Goal: Browse casually: Explore the website without a specific task or goal

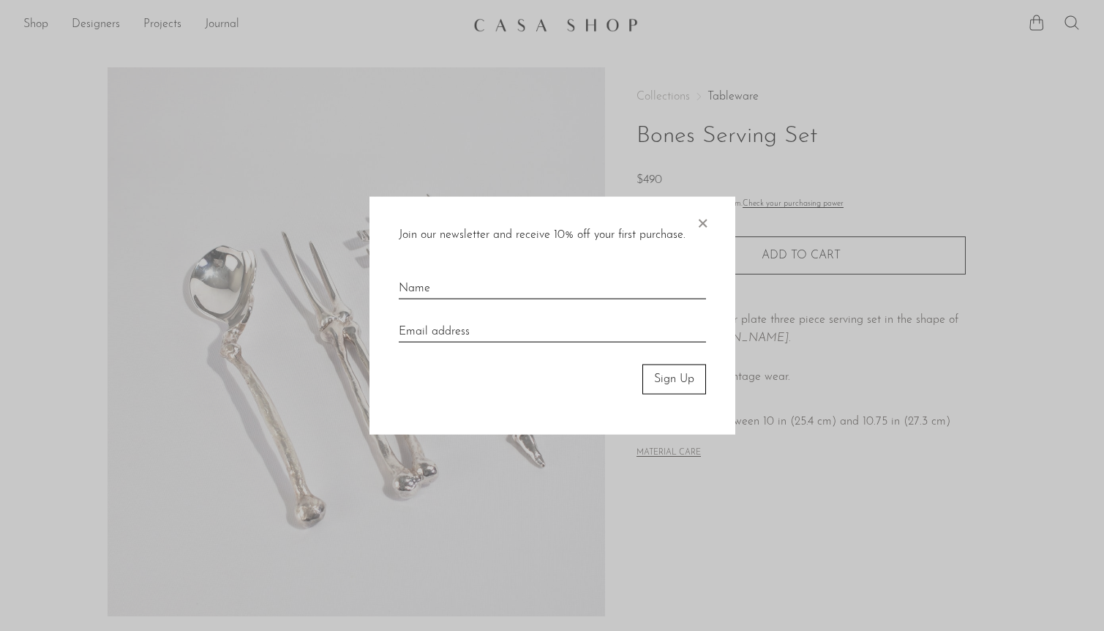
click at [711, 225] on div "Join our newsletter and receive 10% off your first purchase. × Sign Up" at bounding box center [553, 316] width 366 height 238
click at [704, 222] on span "×" at bounding box center [702, 220] width 15 height 47
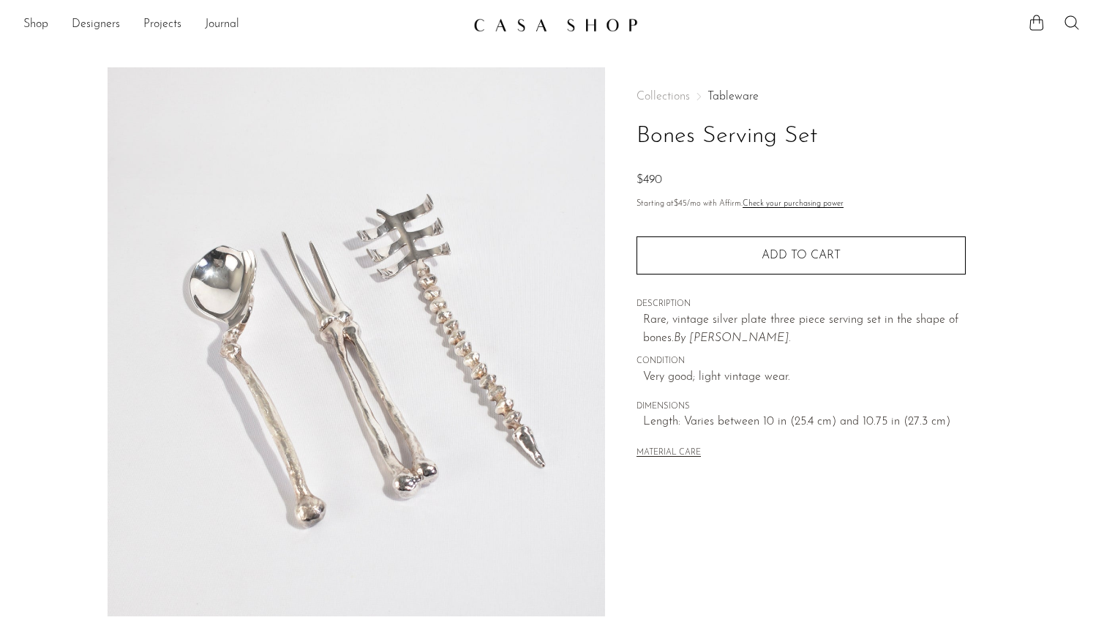
click at [729, 97] on link "Tableware" at bounding box center [733, 97] width 51 height 12
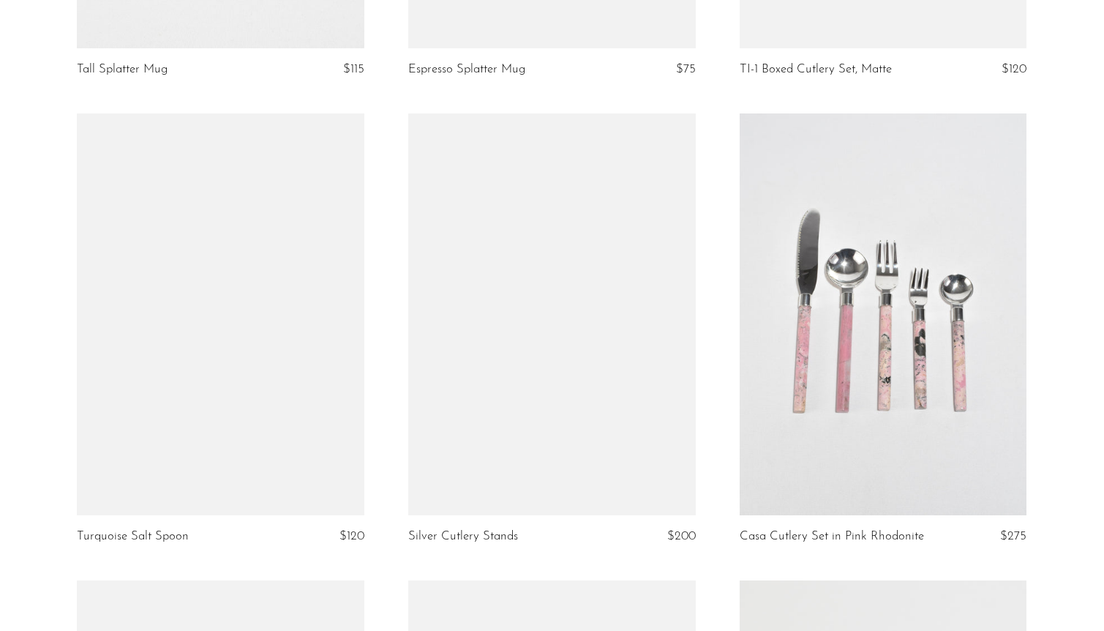
scroll to position [3396, 0]
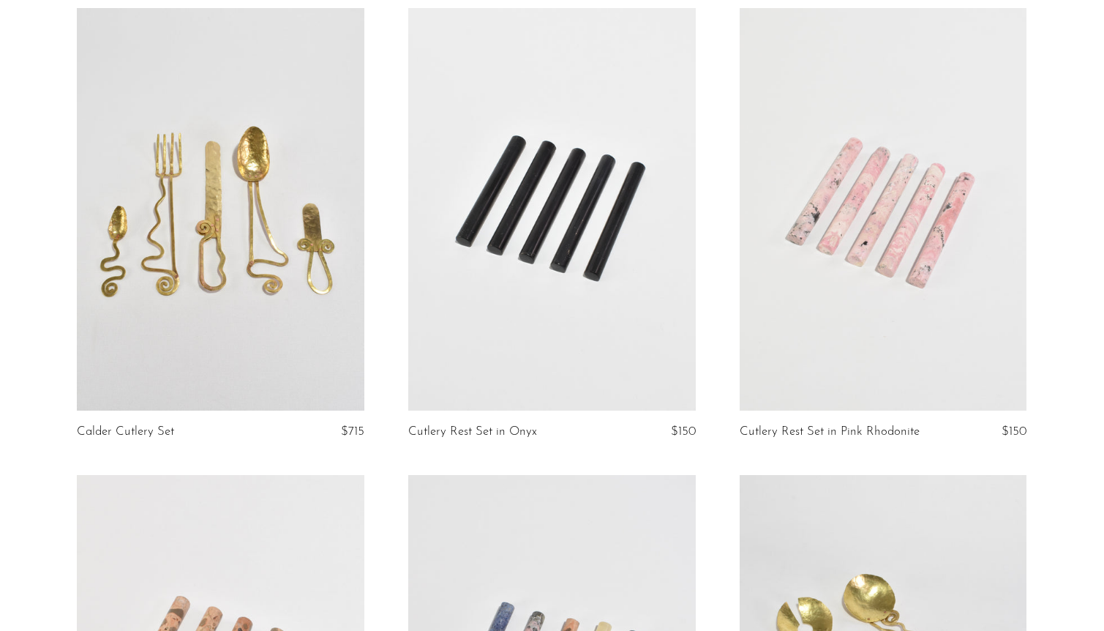
click at [257, 271] on link at bounding box center [221, 209] width 288 height 403
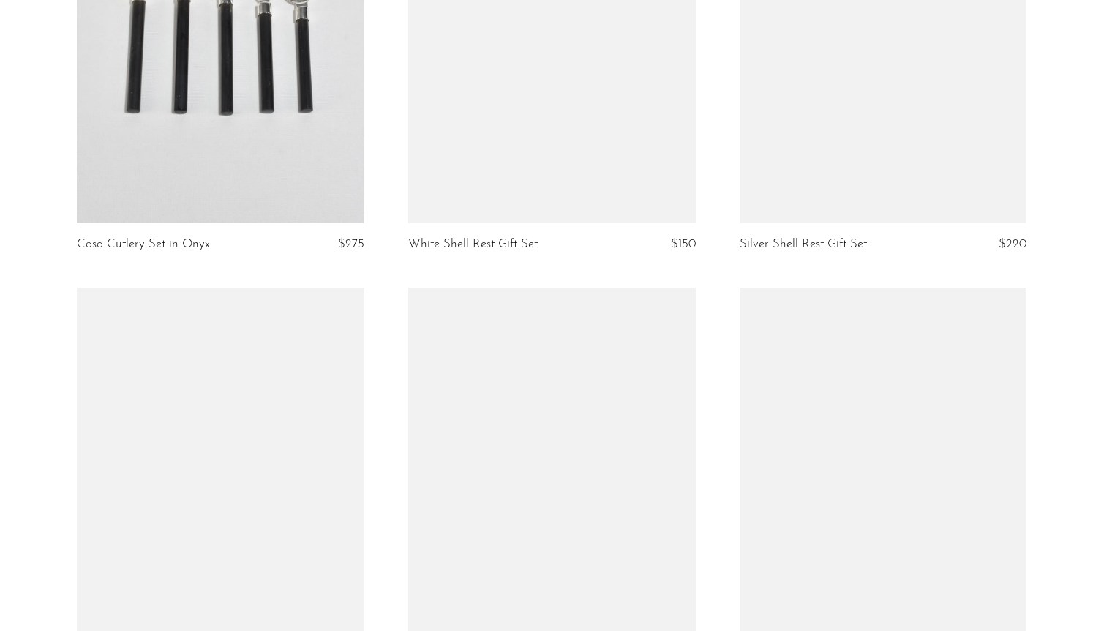
scroll to position [5408, 0]
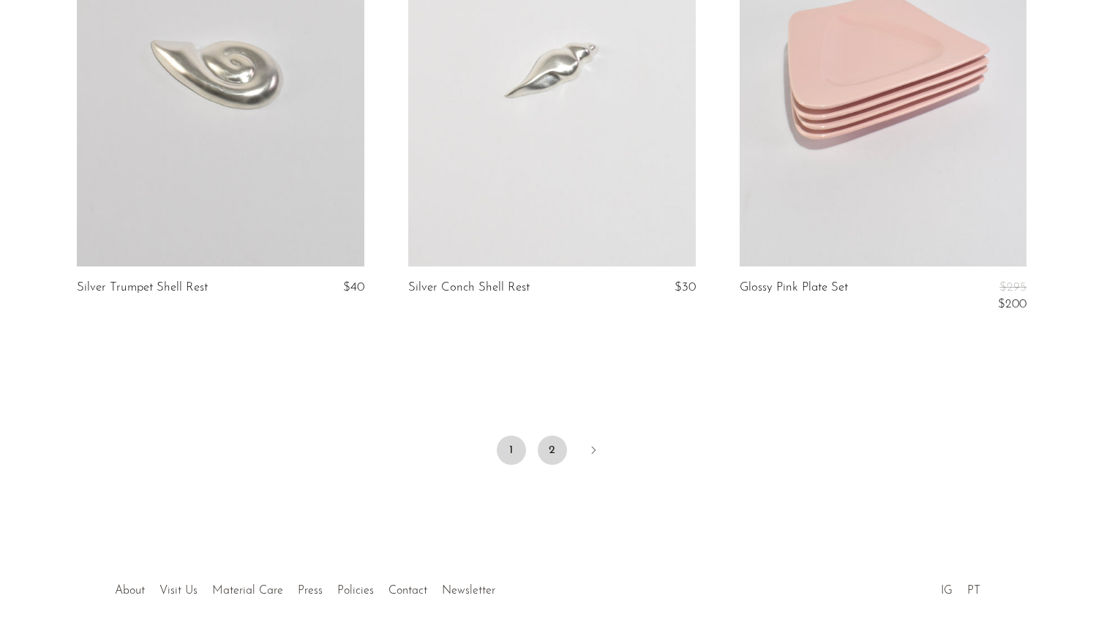
click at [557, 444] on link "2" at bounding box center [552, 449] width 29 height 29
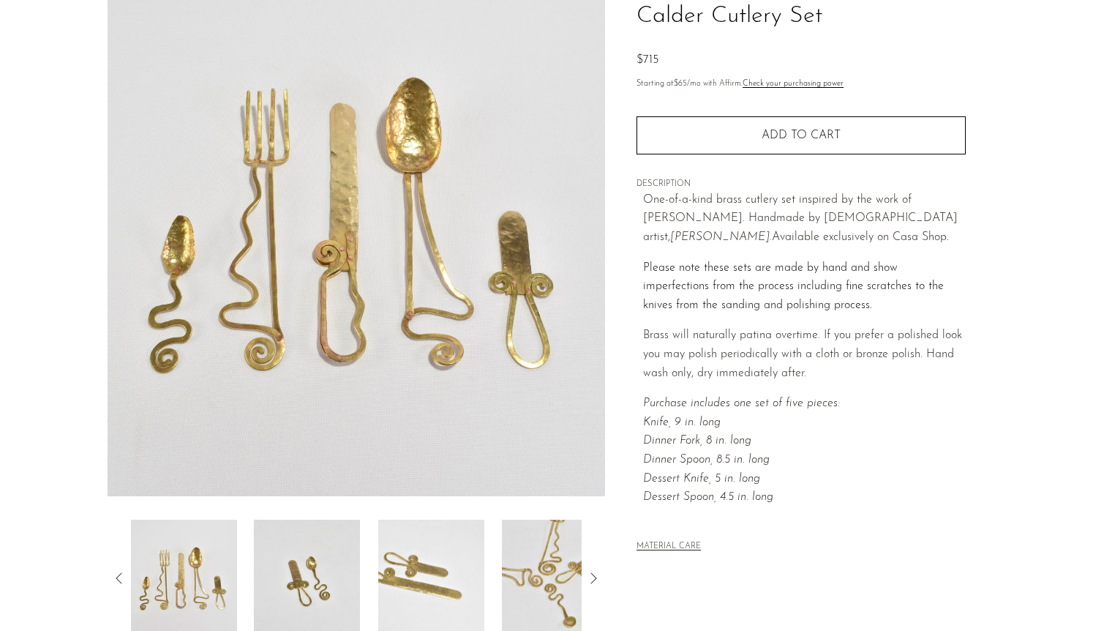
scroll to position [322, 0]
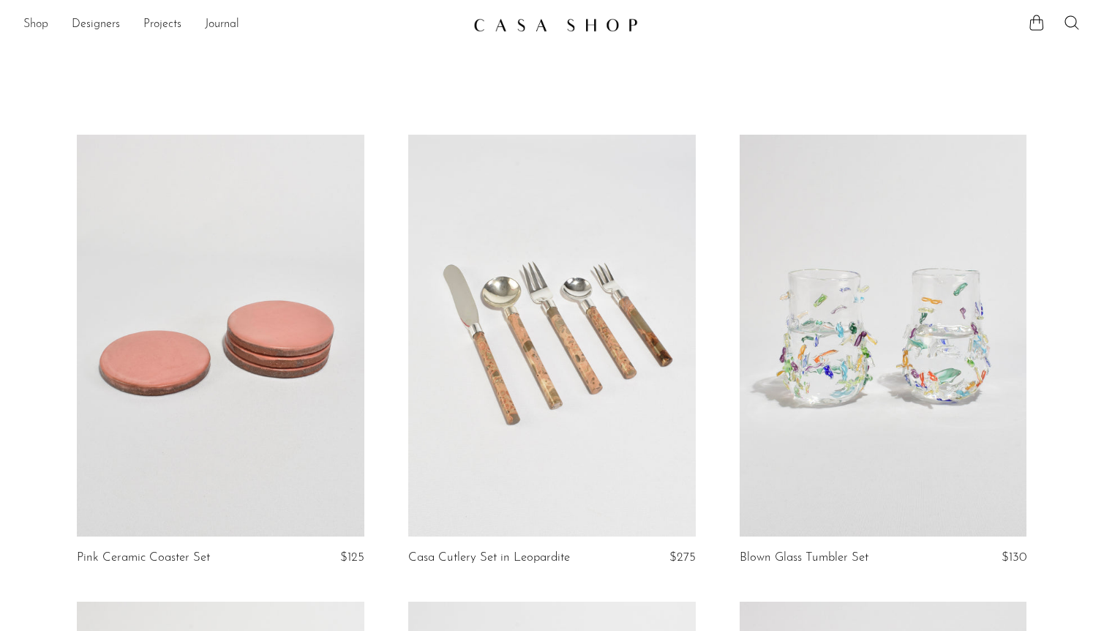
click at [38, 23] on link "Shop" at bounding box center [35, 24] width 25 height 19
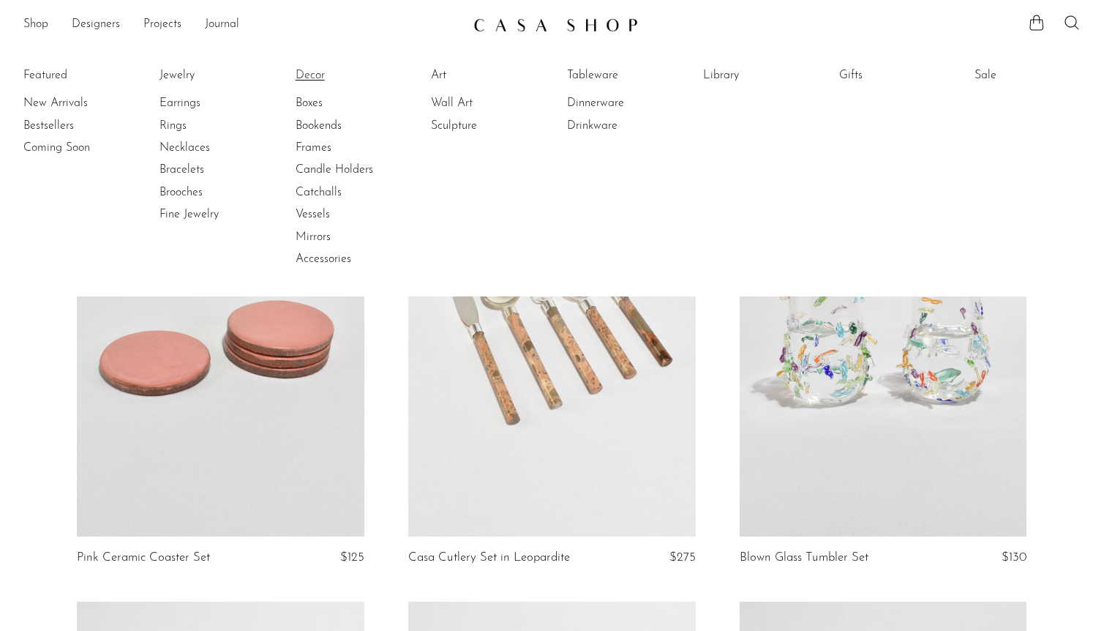
click at [314, 74] on link "Decor" at bounding box center [351, 75] width 110 height 16
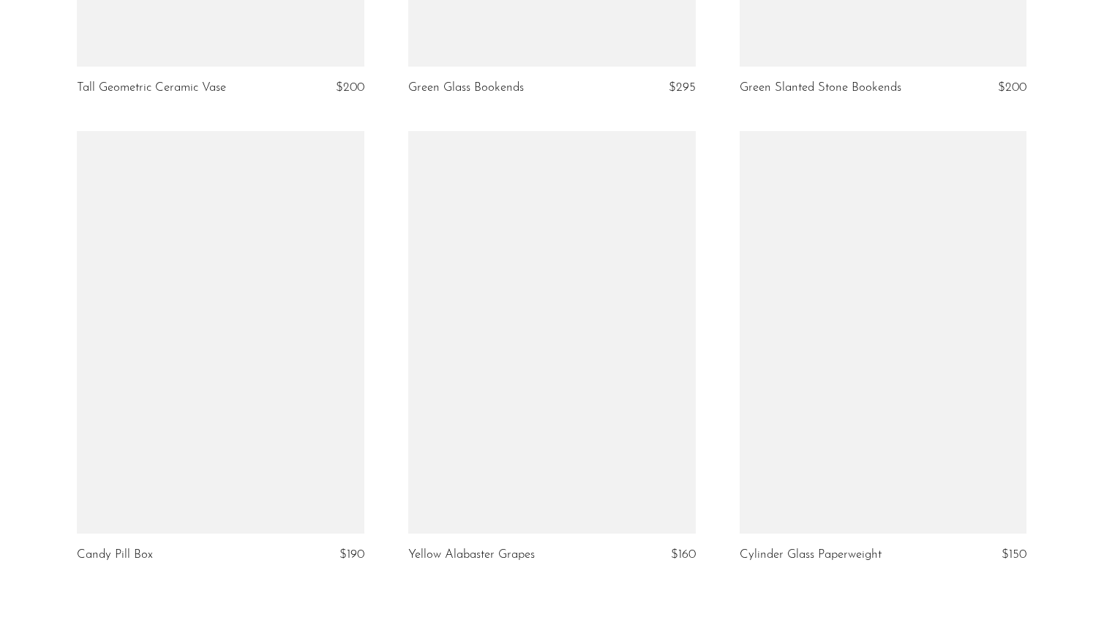
scroll to position [5283, 0]
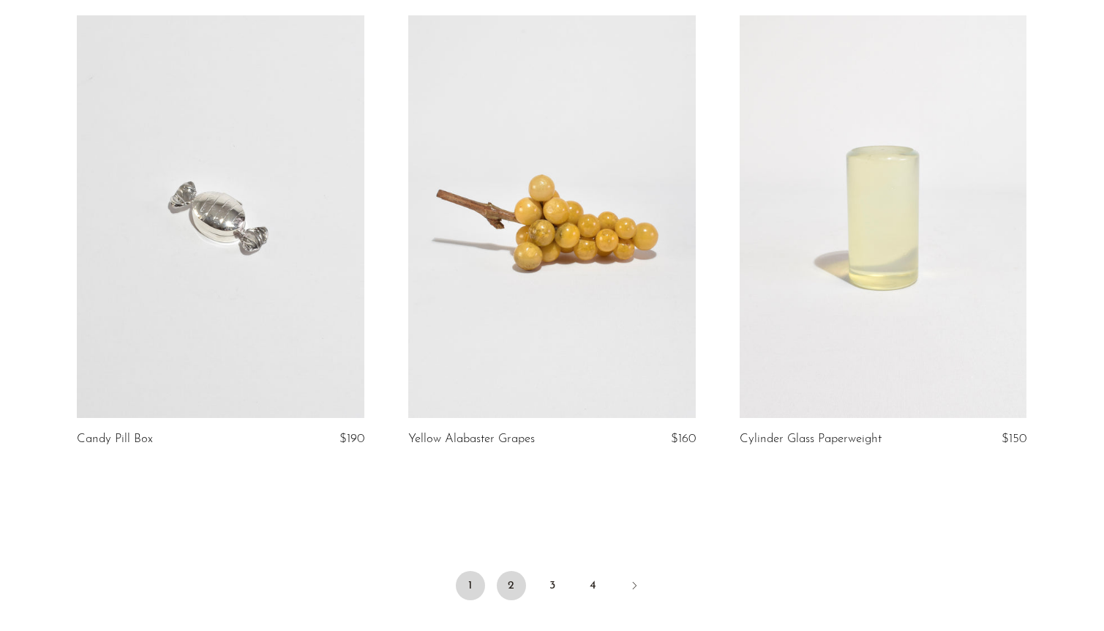
click at [512, 588] on link "2" at bounding box center [511, 585] width 29 height 29
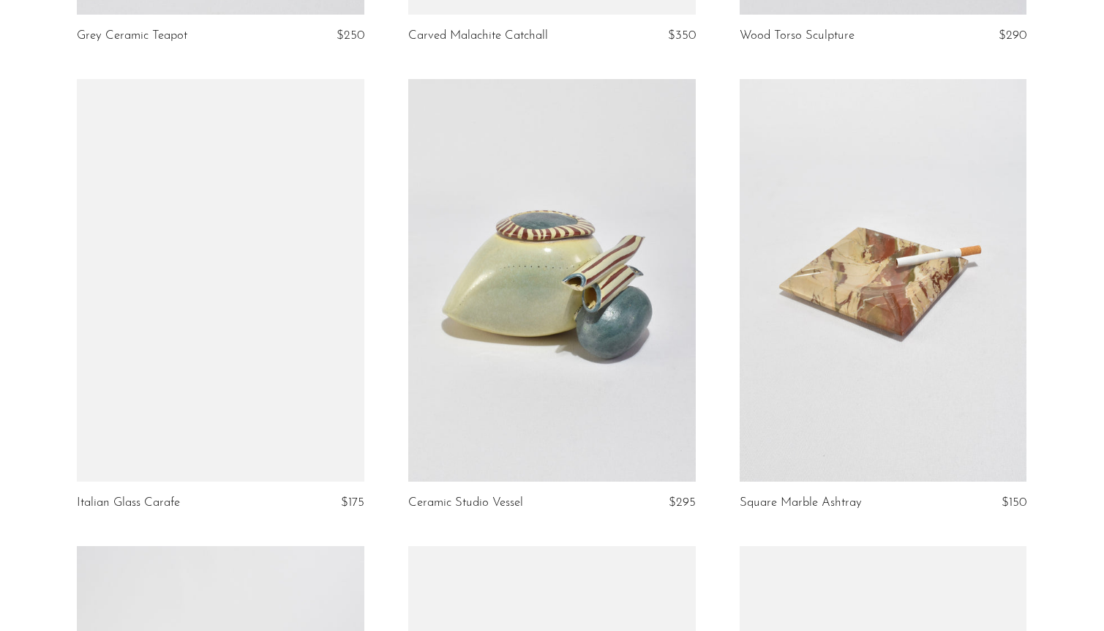
scroll to position [4729, 0]
